Goal: Complete application form

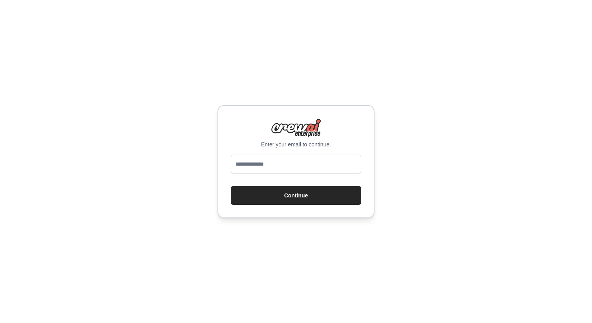
click at [271, 164] on input "email" at bounding box center [296, 164] width 130 height 19
type input "**********"
click at [311, 184] on form "**********" at bounding box center [296, 180] width 130 height 50
click at [310, 192] on button "Continue" at bounding box center [296, 195] width 130 height 19
